Goal: Task Accomplishment & Management: Manage account settings

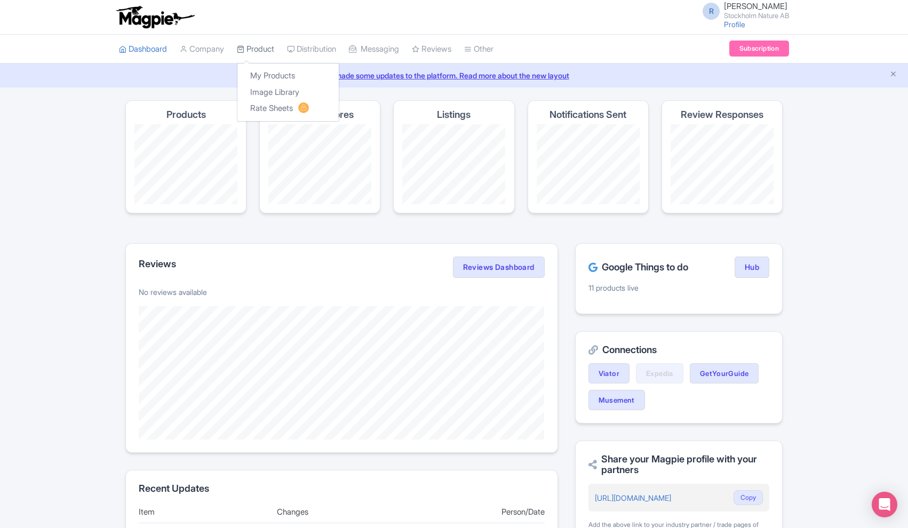
click at [257, 47] on link "Product" at bounding box center [255, 49] width 37 height 29
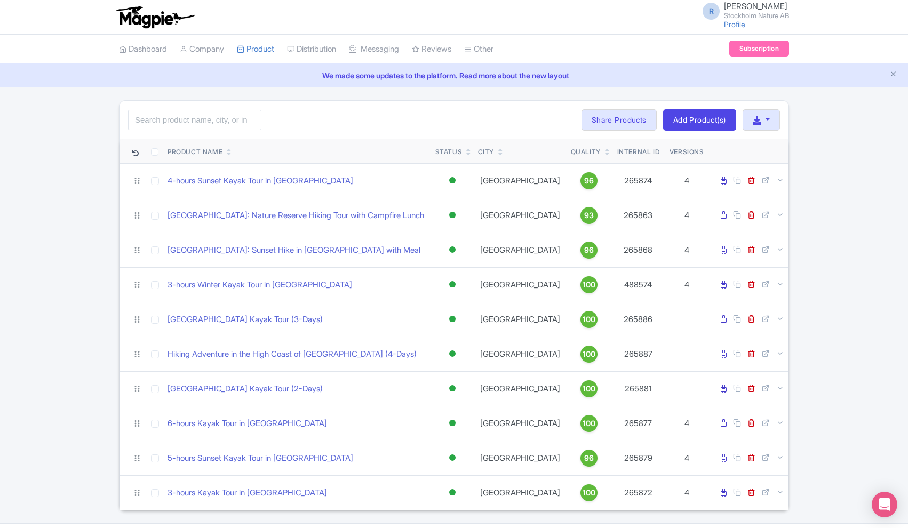
click at [897, 76] on link "We made some updates to the platform. Read more about the new layout" at bounding box center [453, 75] width 895 height 11
click at [894, 75] on icon "Close announcement" at bounding box center [893, 74] width 8 height 8
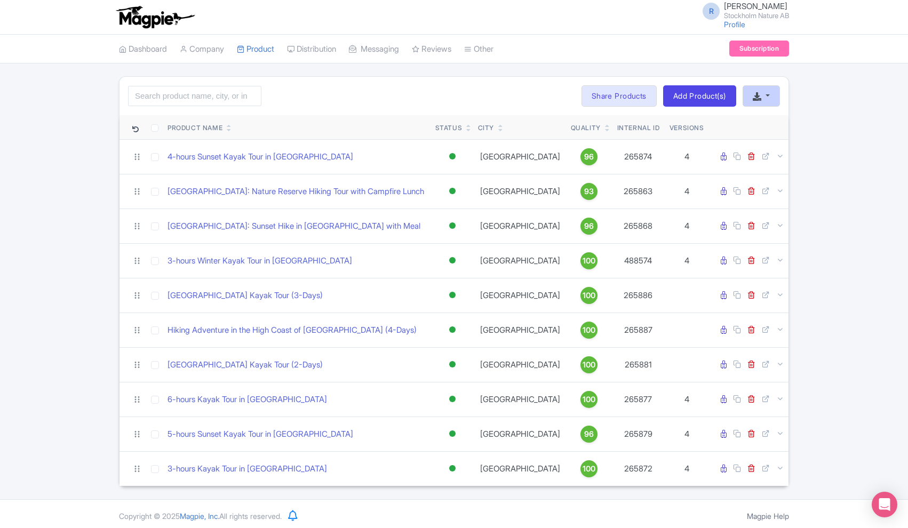
click at [770, 101] on button "button" at bounding box center [760, 95] width 37 height 21
click at [822, 90] on div "Search Bulk Actions [GEOGRAPHIC_DATA] Add to Collection Share Products Add to C…" at bounding box center [454, 281] width 908 height 410
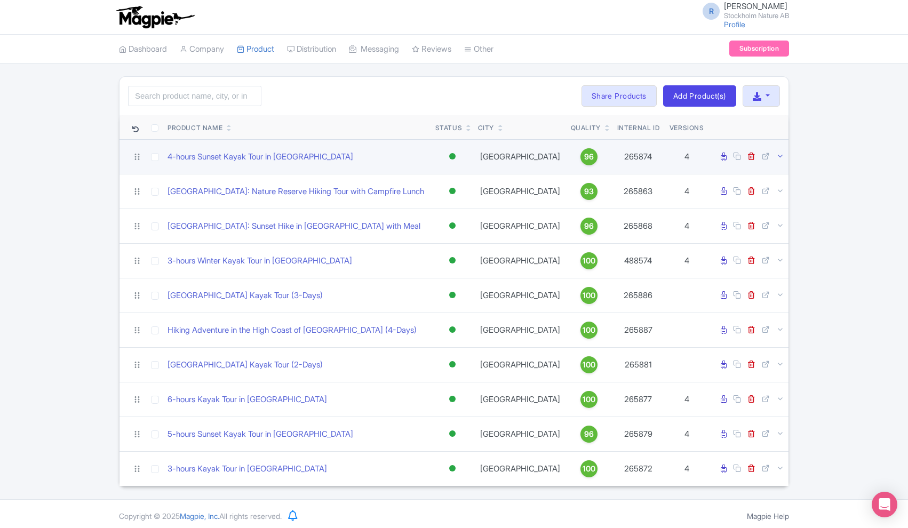
click at [777, 156] on icon at bounding box center [780, 156] width 8 height 8
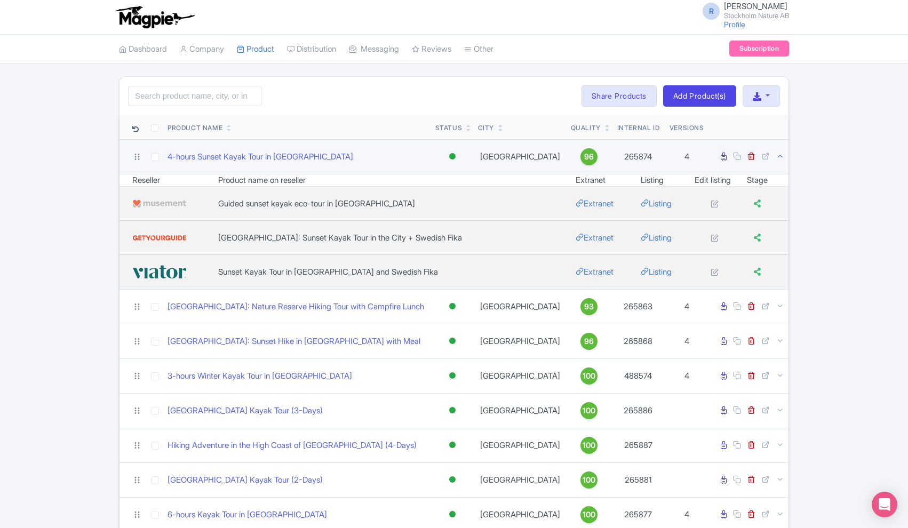
click at [777, 156] on icon at bounding box center [780, 156] width 8 height 8
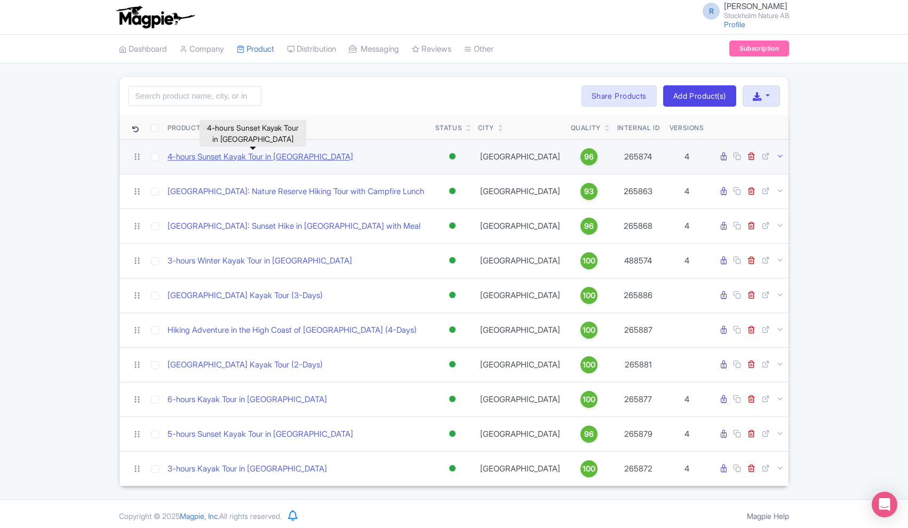
click at [263, 157] on link "4-hours Sunset Kayak Tour in [GEOGRAPHIC_DATA]" at bounding box center [260, 157] width 186 height 12
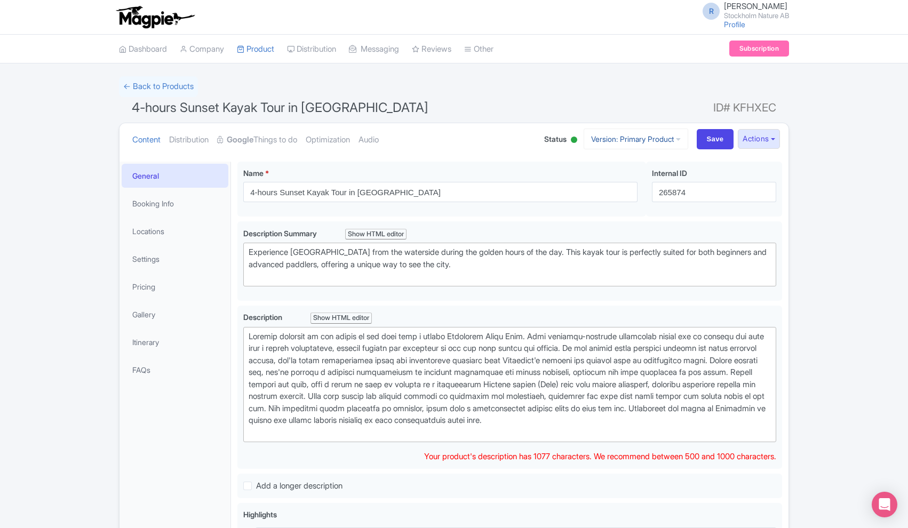
click at [676, 140] on icon at bounding box center [678, 138] width 5 height 7
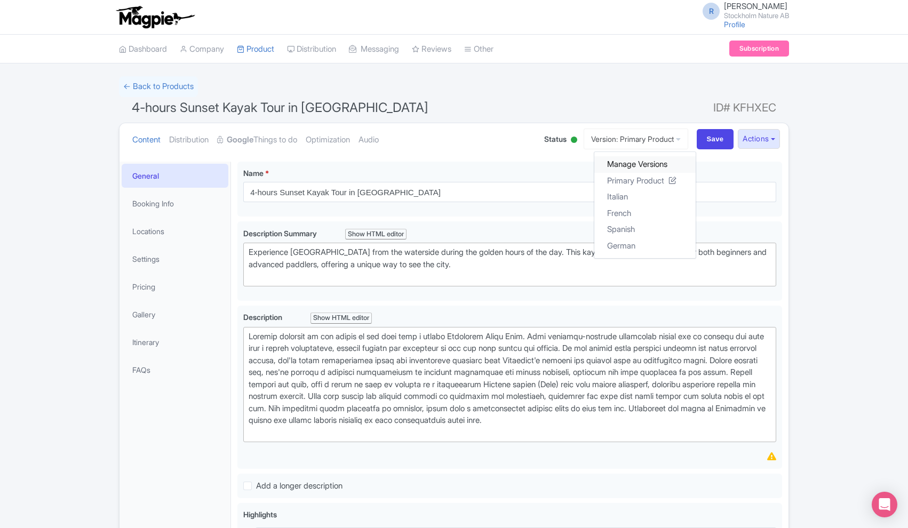
click at [645, 162] on link "Manage Versions" at bounding box center [644, 164] width 101 height 17
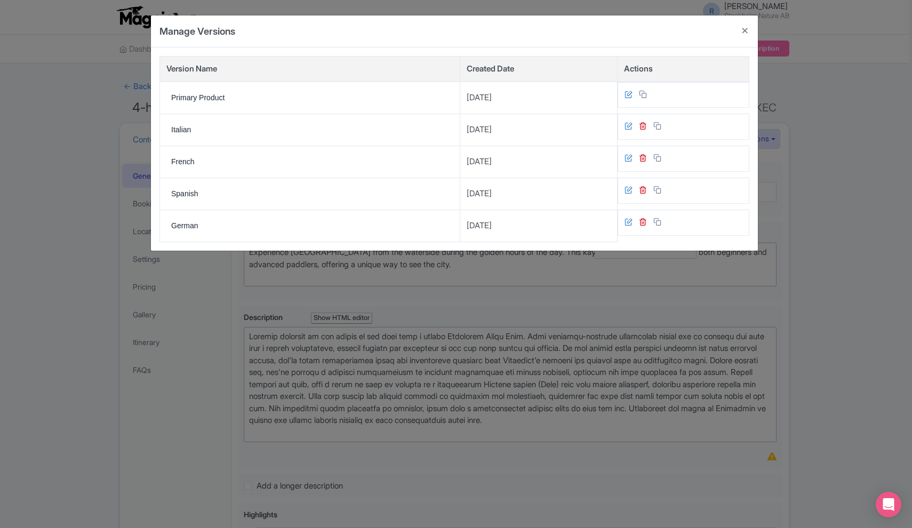
drag, startPoint x: 747, startPoint y: 30, endPoint x: 802, endPoint y: 83, distance: 76.2
click at [802, 83] on div "Manage Versions Version Name Created Date Actions Primary Product 2024-06-21 It…" at bounding box center [456, 264] width 912 height 528
